Goal: Task Accomplishment & Management: Manage account settings

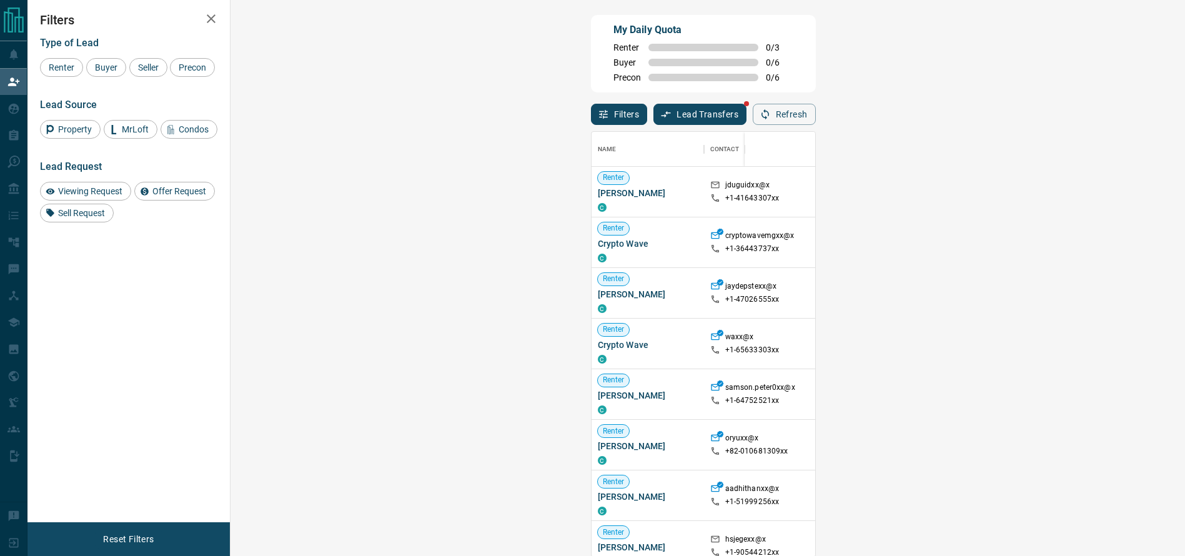
scroll to position [411, 914]
click at [1074, 394] on span "Offer Request ( 1 )" at bounding box center [1102, 394] width 57 height 9
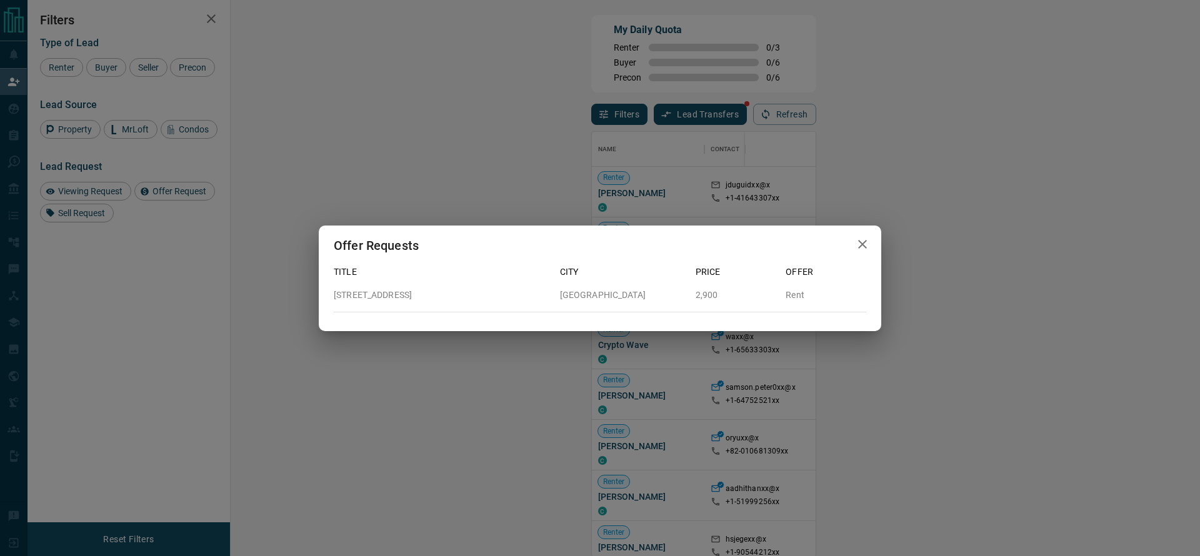
click at [938, 382] on div "Offer Requests Title City Price Offer [STREET_ADDRESS]" at bounding box center [600, 278] width 1200 height 556
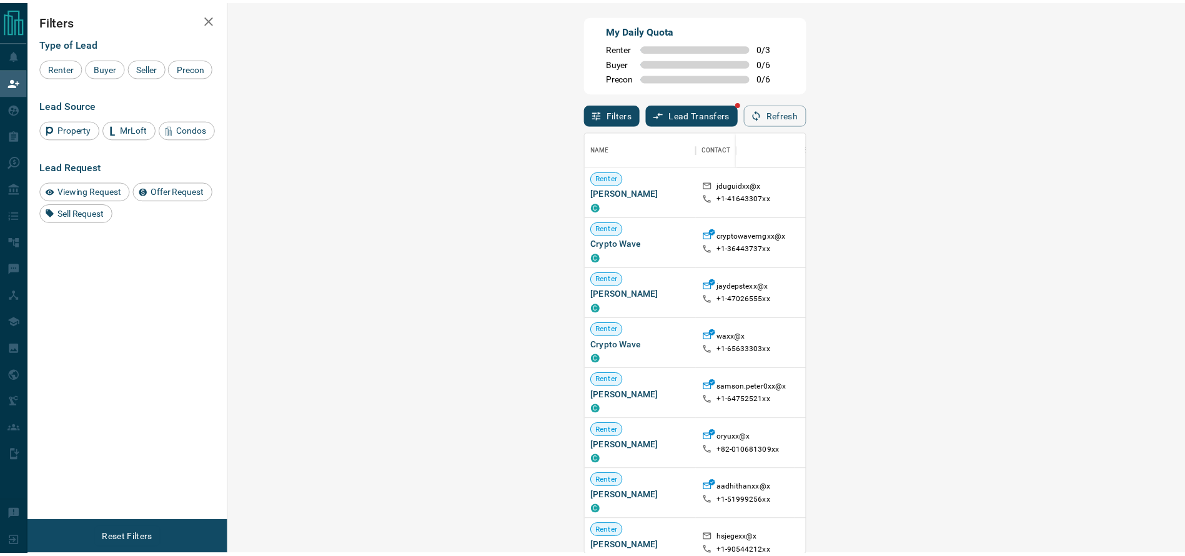
scroll to position [15, 15]
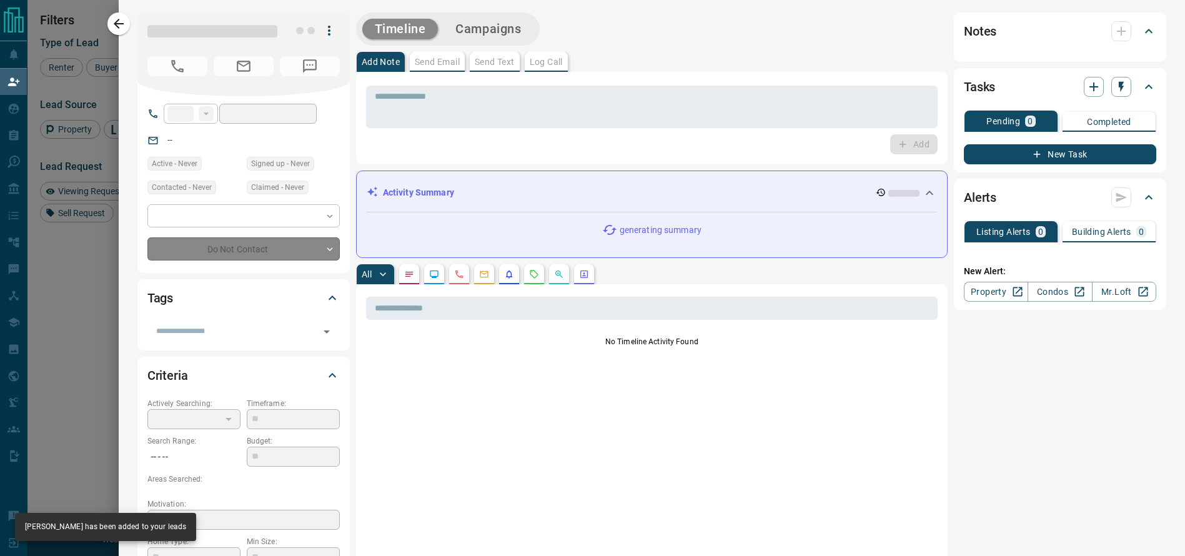
type input "**"
type input "**********"
type input "**"
type input "*"
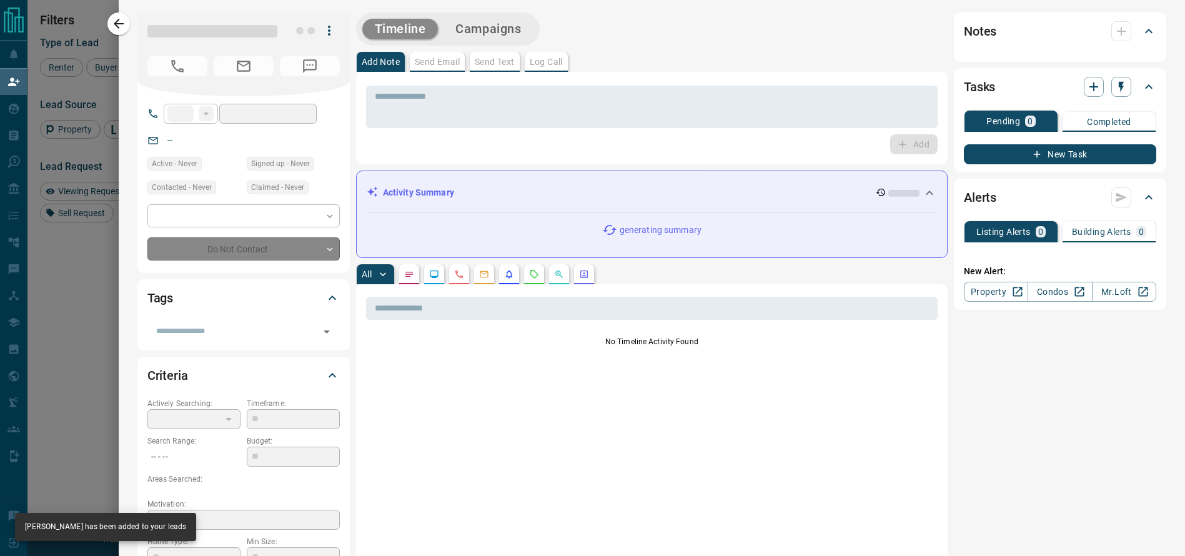
type input "**********"
type input "*******"
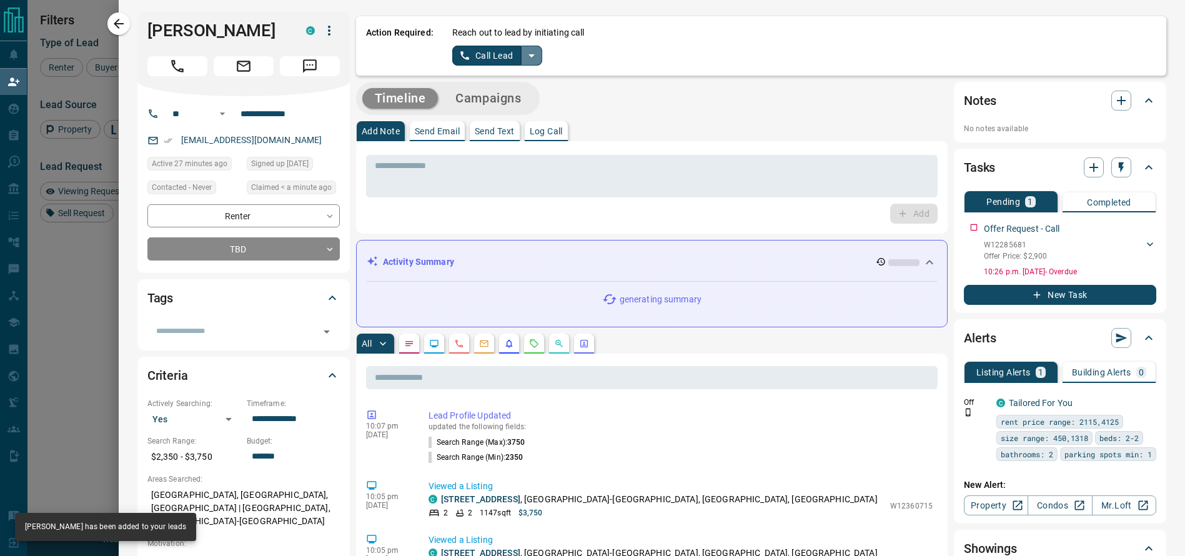
click at [524, 57] on icon "split button" at bounding box center [531, 55] width 15 height 15
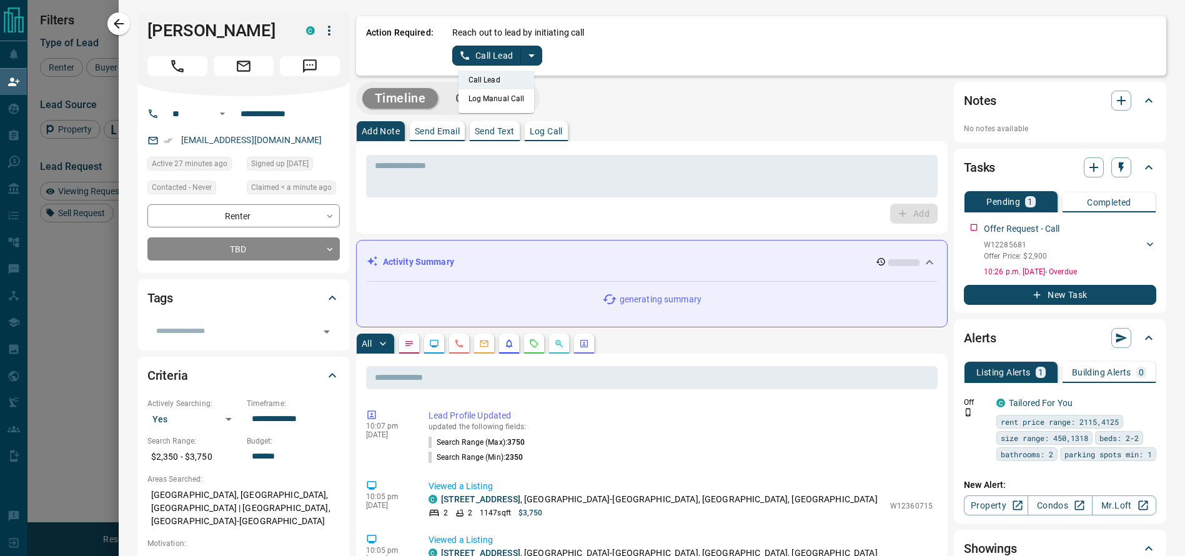
click at [504, 100] on li "Log Manual Call" at bounding box center [497, 98] width 76 height 19
click at [480, 67] on div "Action Required: Reach out to lead by initiating call Log Manual Call" at bounding box center [761, 45] width 810 height 59
click at [473, 61] on button "Log Manual Call" at bounding box center [493, 56] width 82 height 20
click at [477, 60] on button "No" at bounding box center [488, 55] width 22 height 19
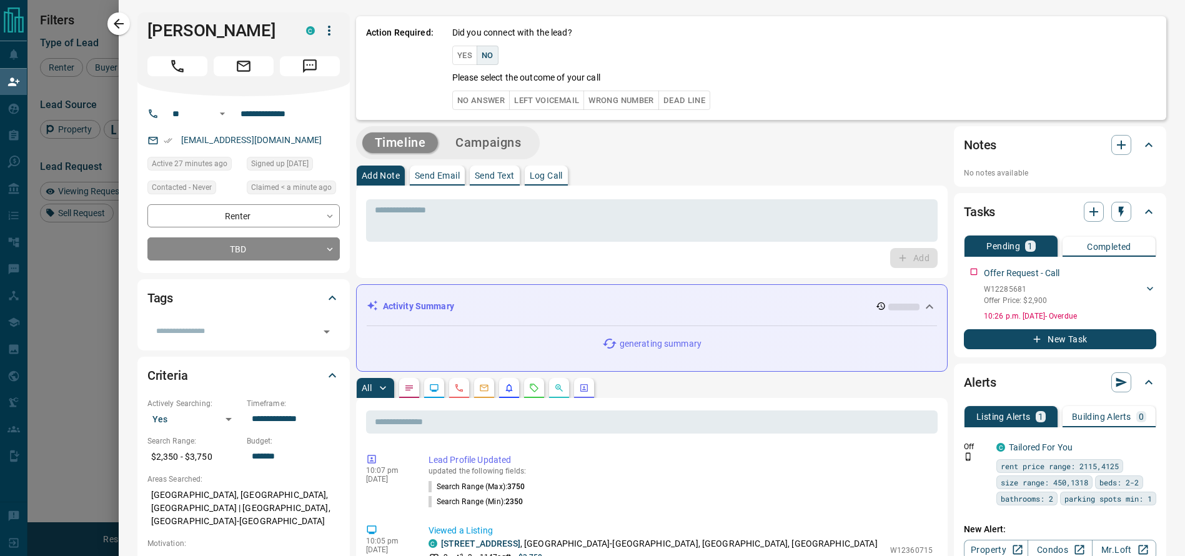
drag, startPoint x: 466, startPoint y: 60, endPoint x: 456, endPoint y: 53, distance: 12.1
click at [456, 53] on div "Yes No" at bounding box center [475, 55] width 46 height 19
click at [456, 53] on button "Yes" at bounding box center [464, 55] width 25 height 19
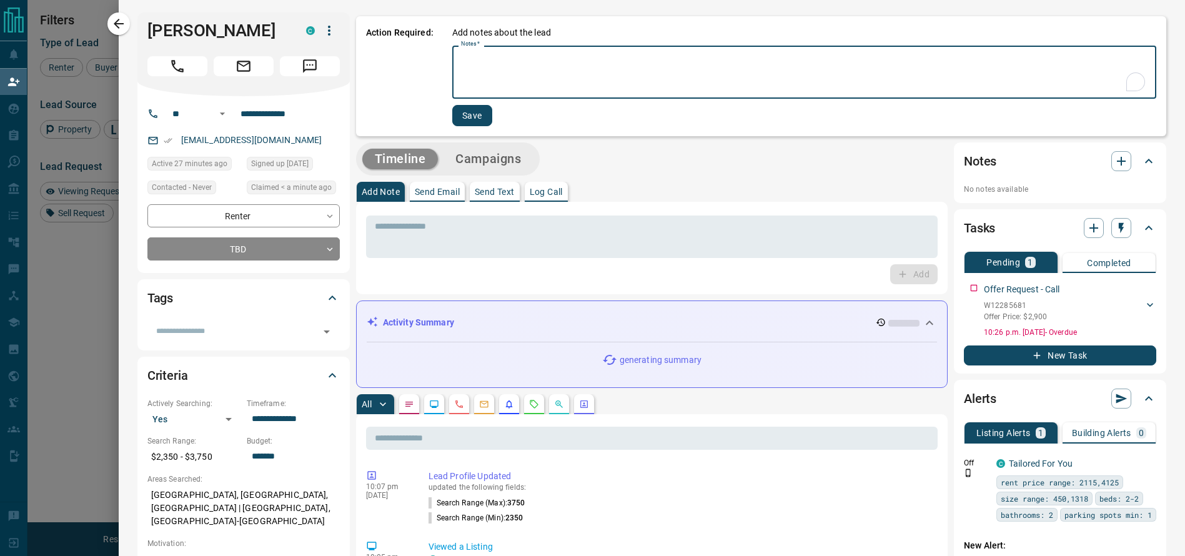
click at [468, 79] on textarea "Notes   *" at bounding box center [804, 72] width 687 height 42
type textarea "*********"
click at [464, 114] on button "Save" at bounding box center [472, 115] width 40 height 21
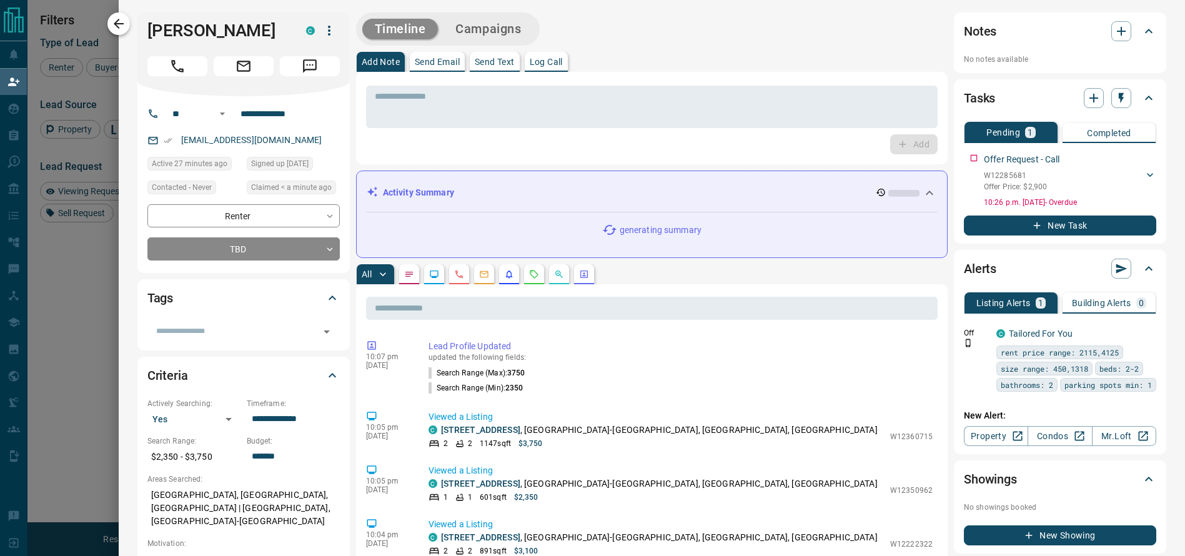
click at [112, 24] on icon "button" at bounding box center [118, 23] width 15 height 15
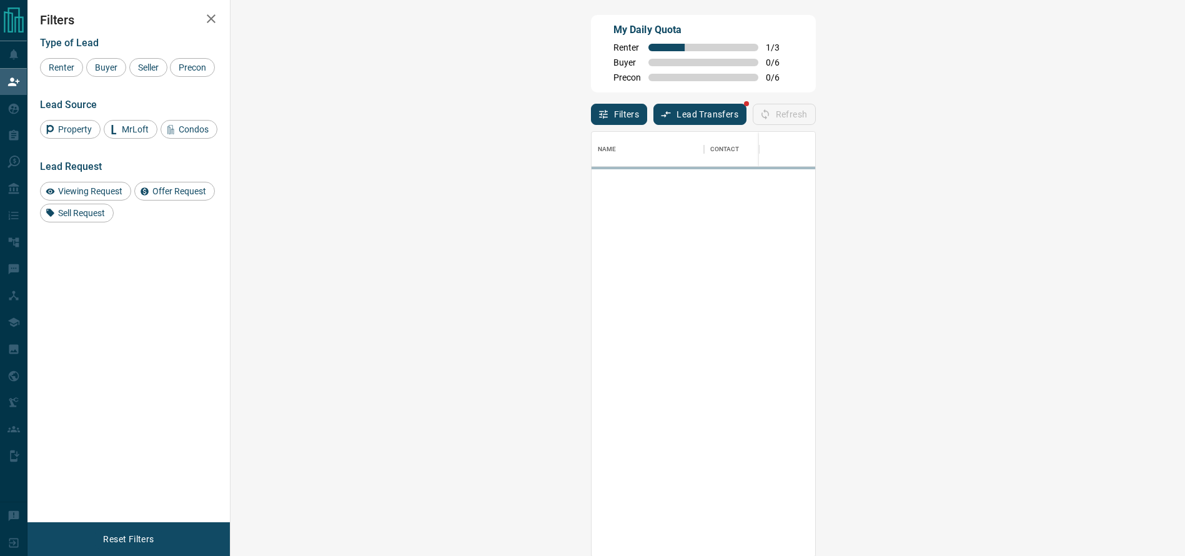
scroll to position [411, 914]
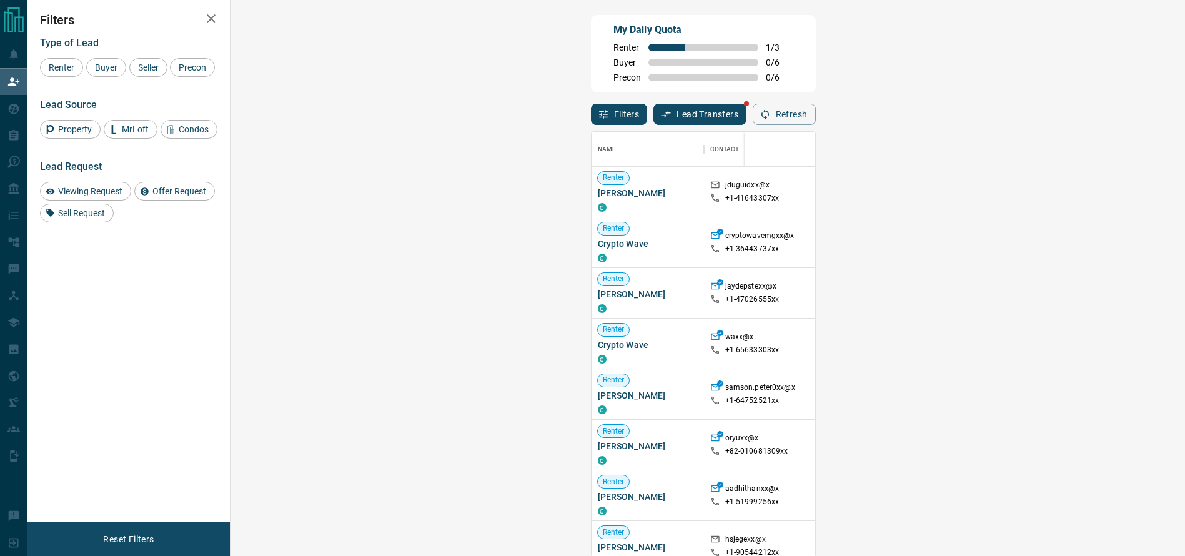
click at [1060, 436] on div "Viewing Request ( 2 )" at bounding box center [1110, 445] width 100 height 50
click at [1064, 444] on icon at bounding box center [1068, 445] width 9 height 9
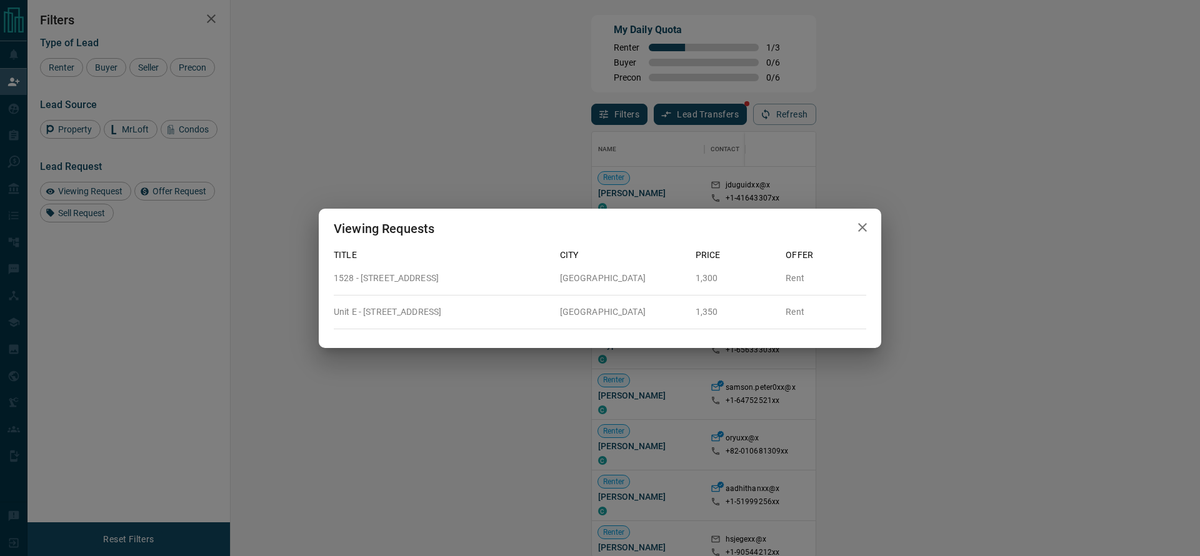
click at [877, 423] on div "Viewing Requests Title City Price Offer 1528 - [GEOGRAPHIC_DATA][STREET_ADDRESS…" at bounding box center [600, 278] width 1200 height 556
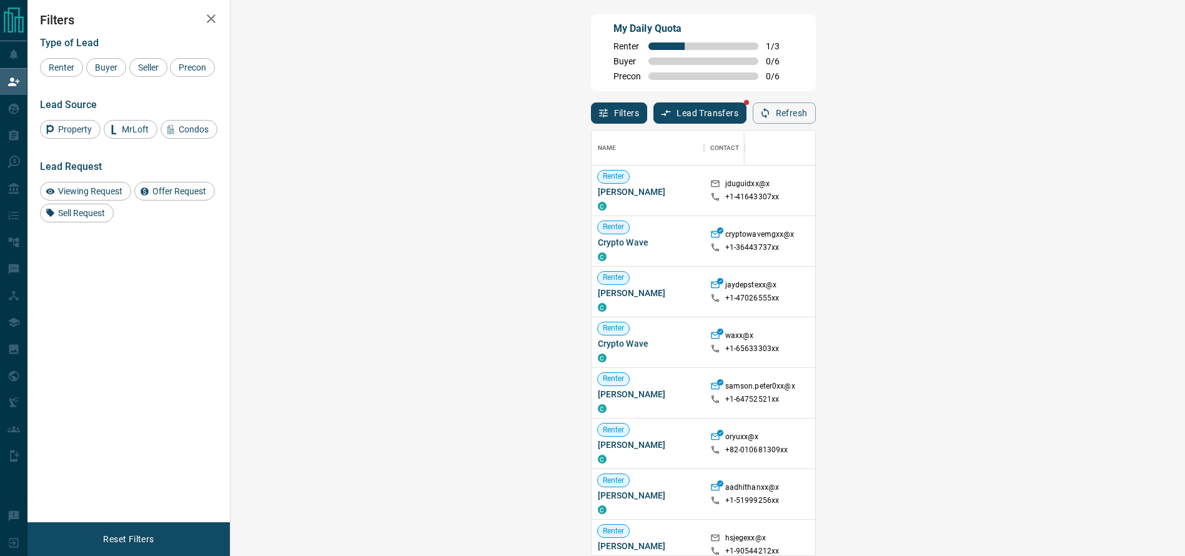
scroll to position [0, 0]
click at [816, 108] on button "Refresh" at bounding box center [784, 114] width 63 height 21
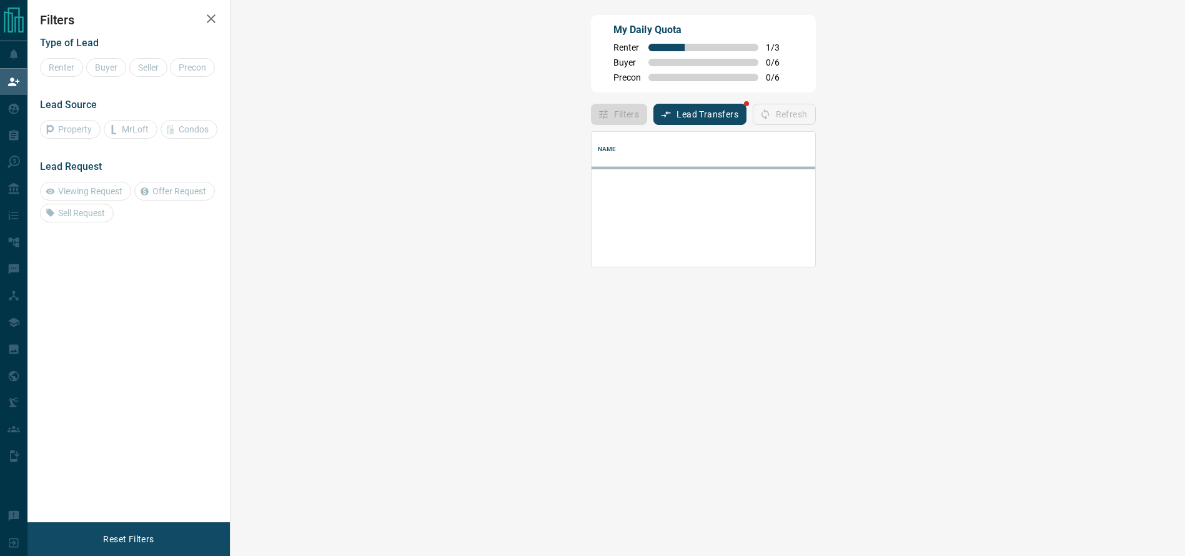
scroll to position [121, 914]
click at [598, 160] on div "Name" at bounding box center [806, 149] width 416 height 35
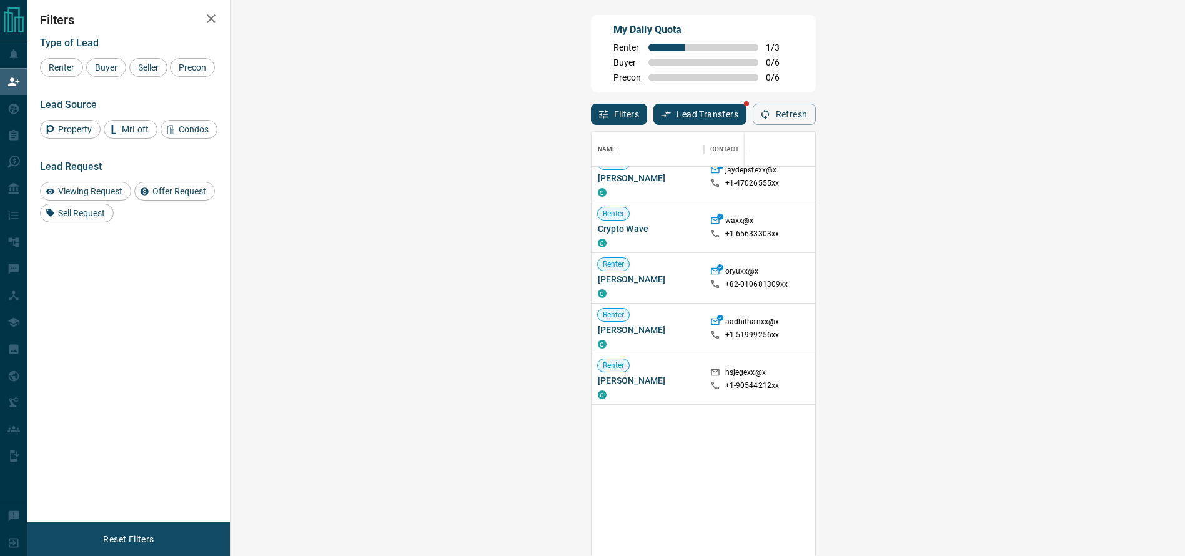
scroll to position [0, 0]
